Goal: Find specific page/section: Find specific page/section

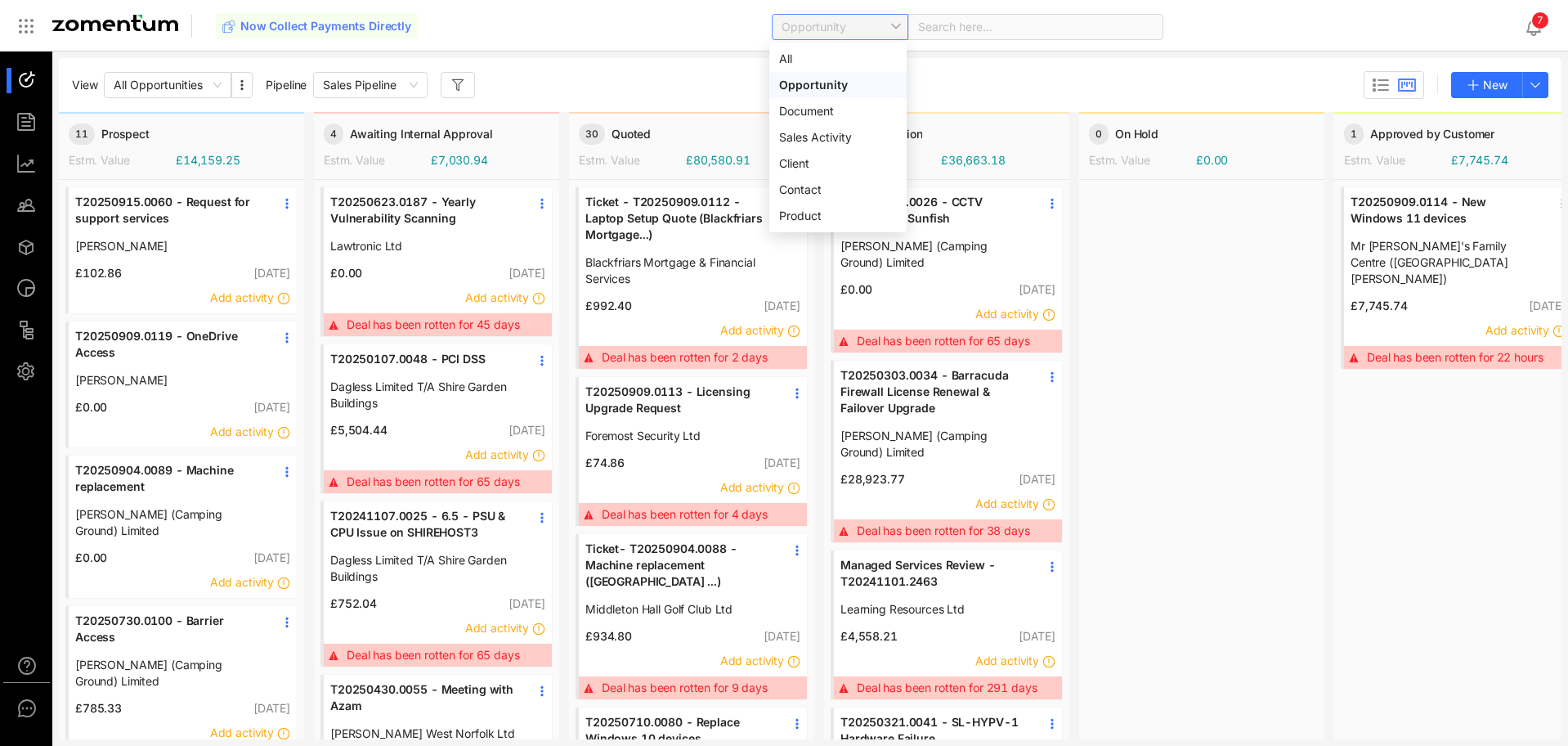
click at [894, 30] on span "Opportunity" at bounding box center [840, 26] width 118 height 24
click at [819, 114] on div "Document" at bounding box center [838, 111] width 118 height 18
click at [940, 28] on span at bounding box center [1035, 26] width 235 height 24
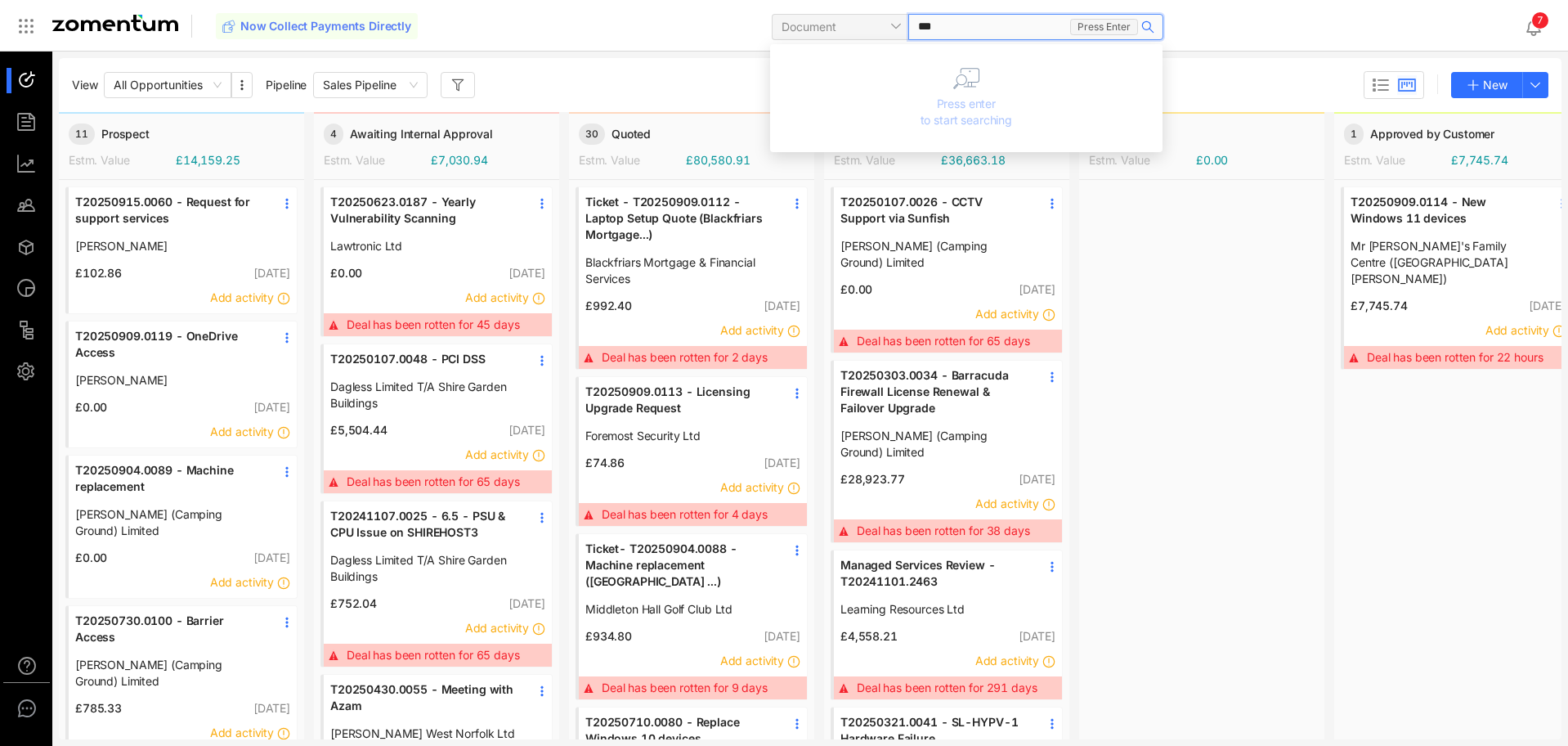
type input "****"
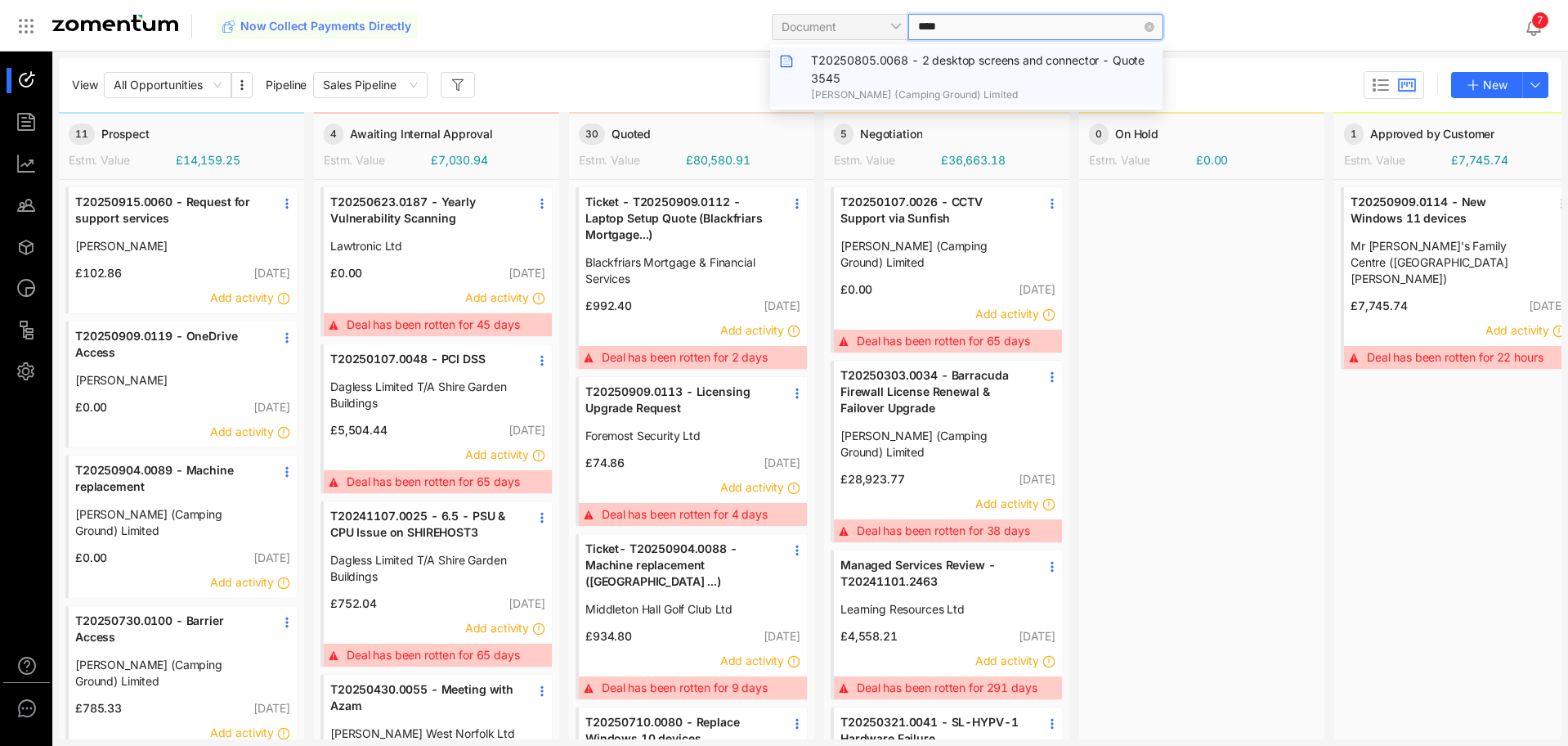
click at [997, 68] on div "T20250805.0068 - 2 desktop screens and connector - Quote 3545 [PERSON_NAME] (Ca…" at bounding box center [982, 77] width 341 height 51
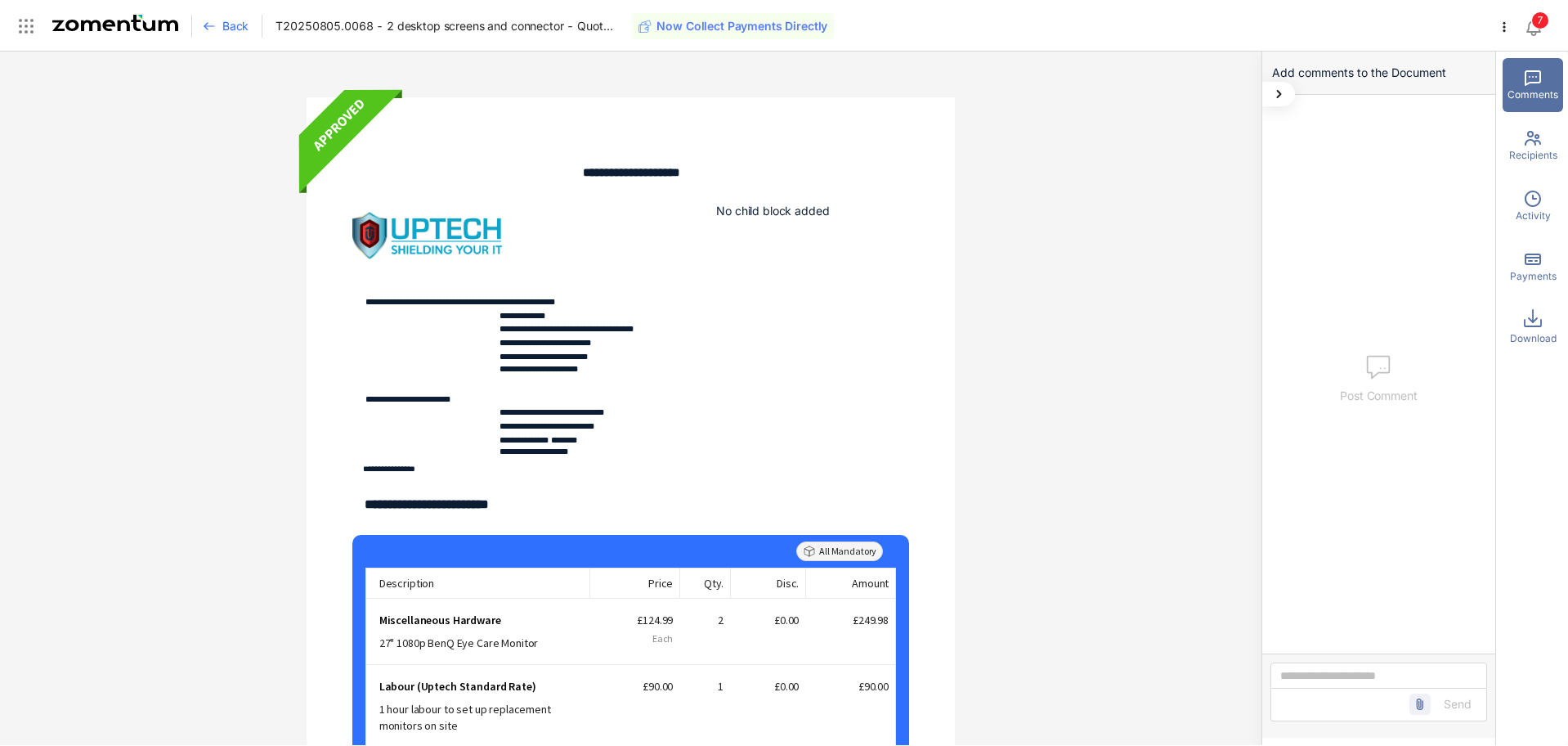
click at [206, 30] on icon at bounding box center [209, 26] width 13 height 13
